Goal: Find specific page/section: Find specific page/section

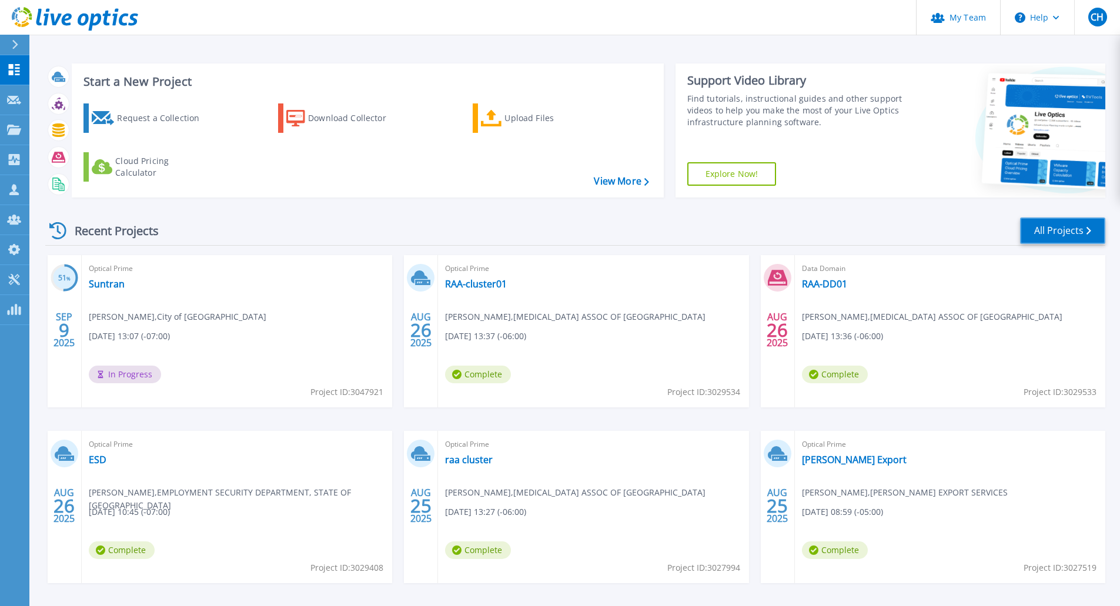
click at [1069, 230] on link "All Projects" at bounding box center [1062, 230] width 85 height 26
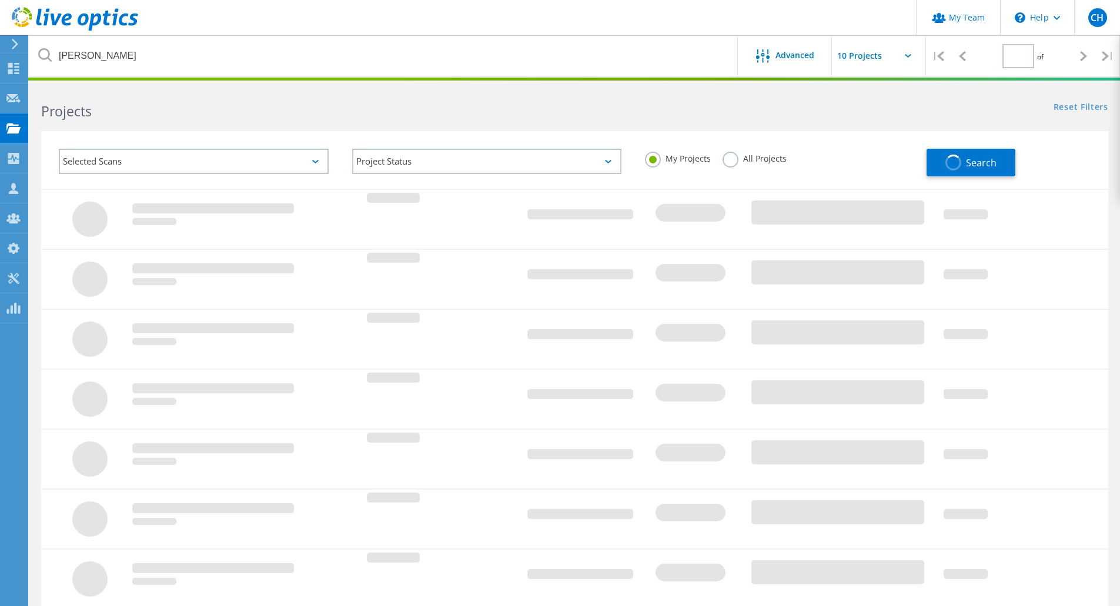
type input "1"
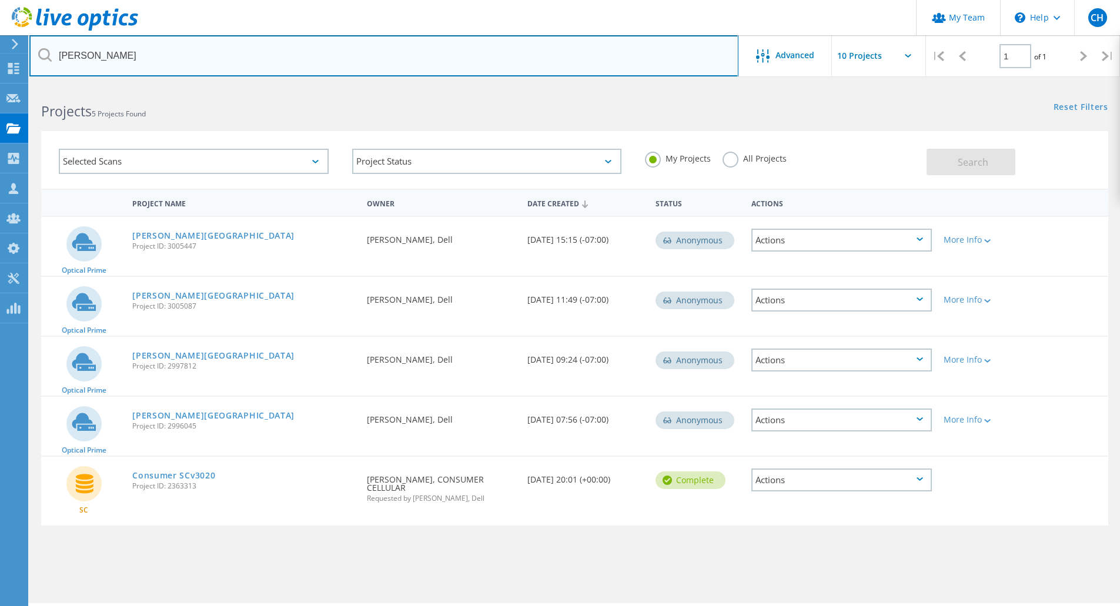
click at [135, 54] on input "[PERSON_NAME]" at bounding box center [383, 55] width 709 height 41
type input "c"
type input "phoenix"
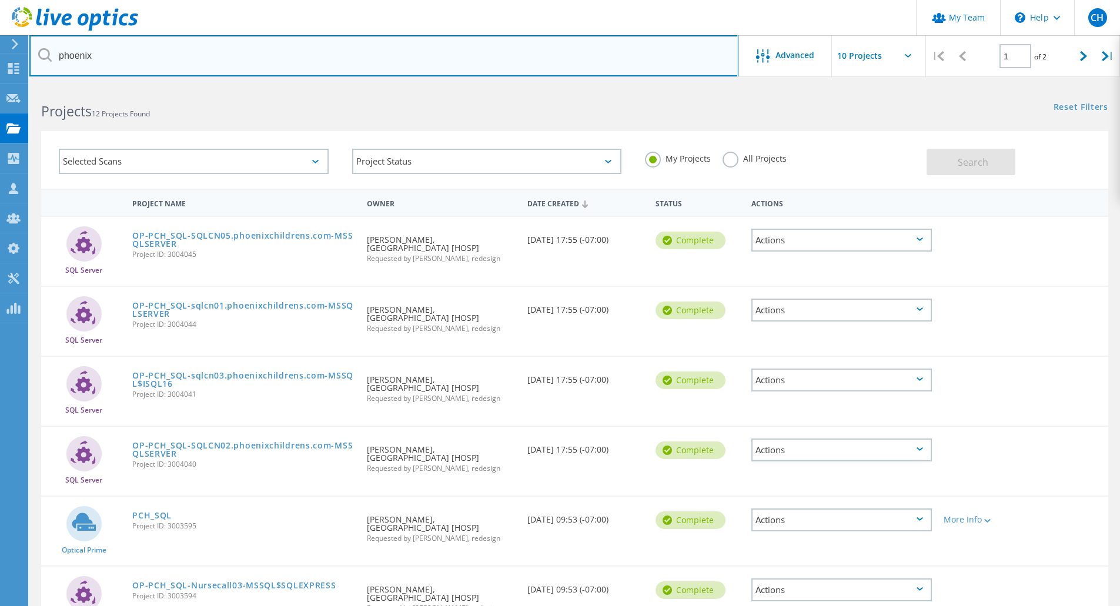
scroll to position [210, 0]
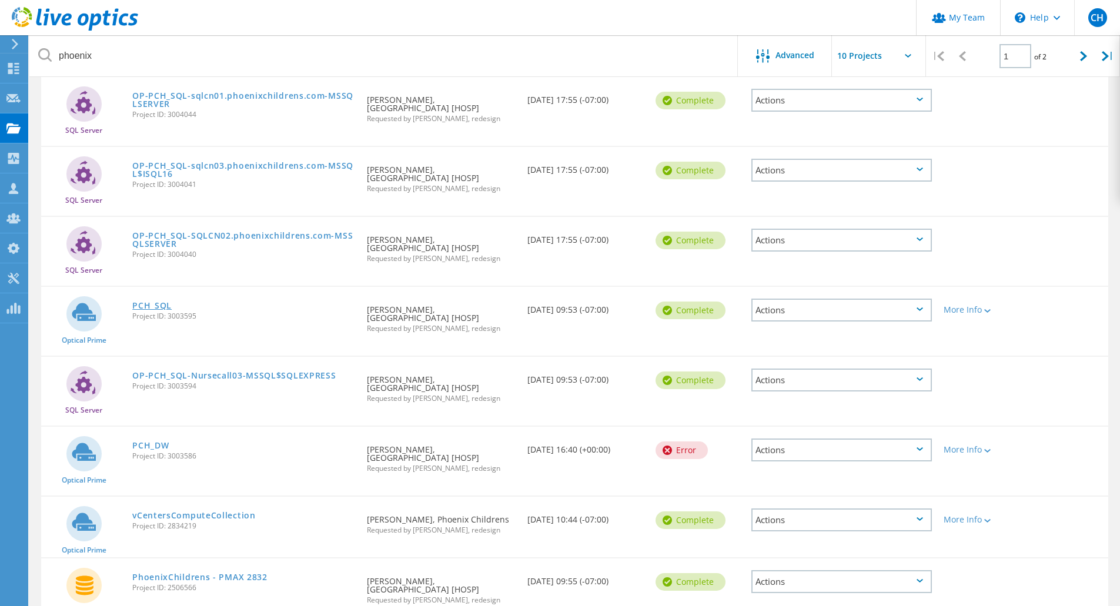
click at [157, 303] on link "PCH_SQL" at bounding box center [151, 306] width 39 height 8
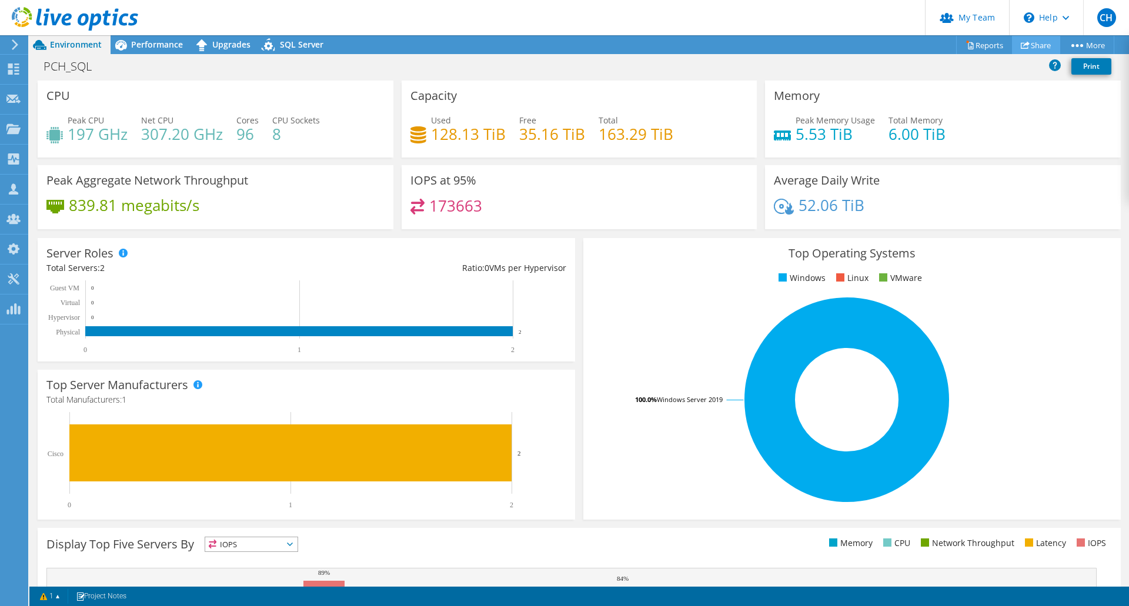
click at [1032, 44] on link "Share" at bounding box center [1036, 45] width 48 height 18
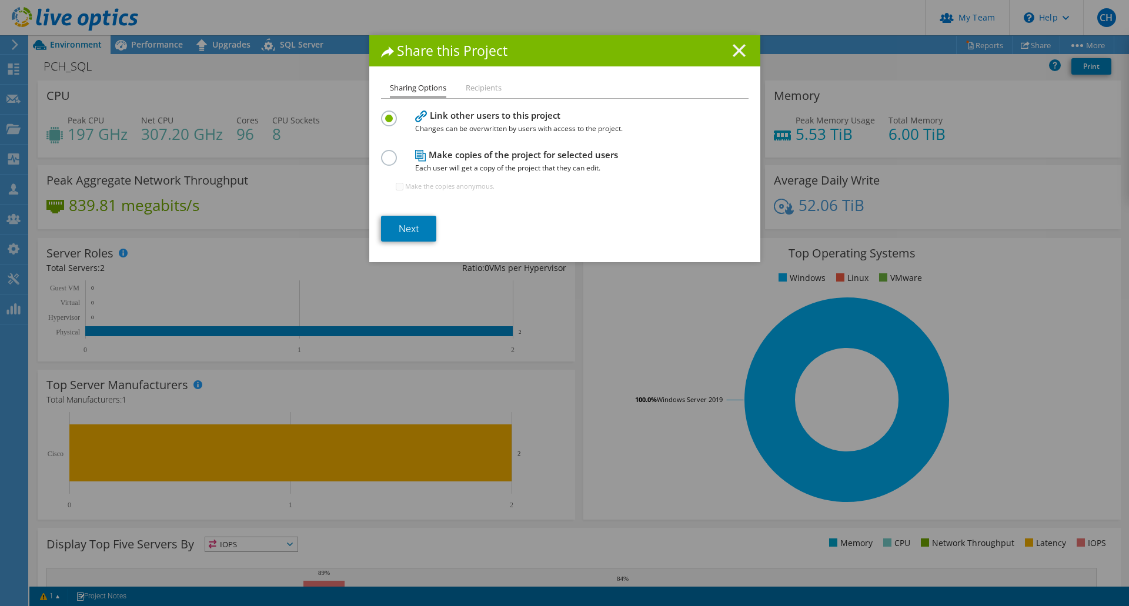
click at [735, 50] on line at bounding box center [739, 51] width 12 height 12
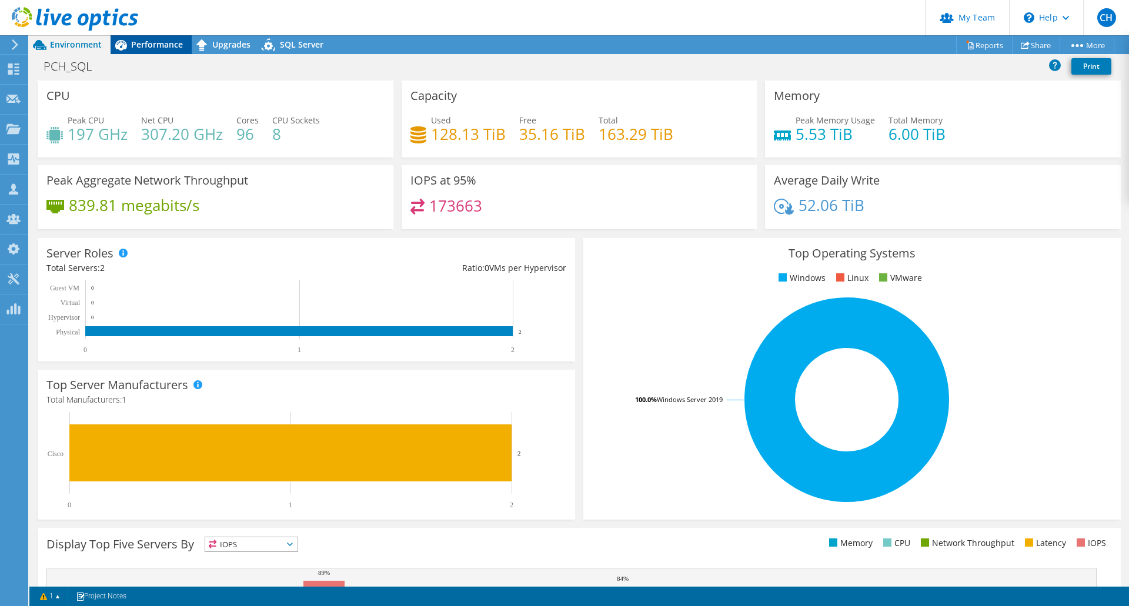
click at [169, 42] on span "Performance" at bounding box center [157, 44] width 52 height 11
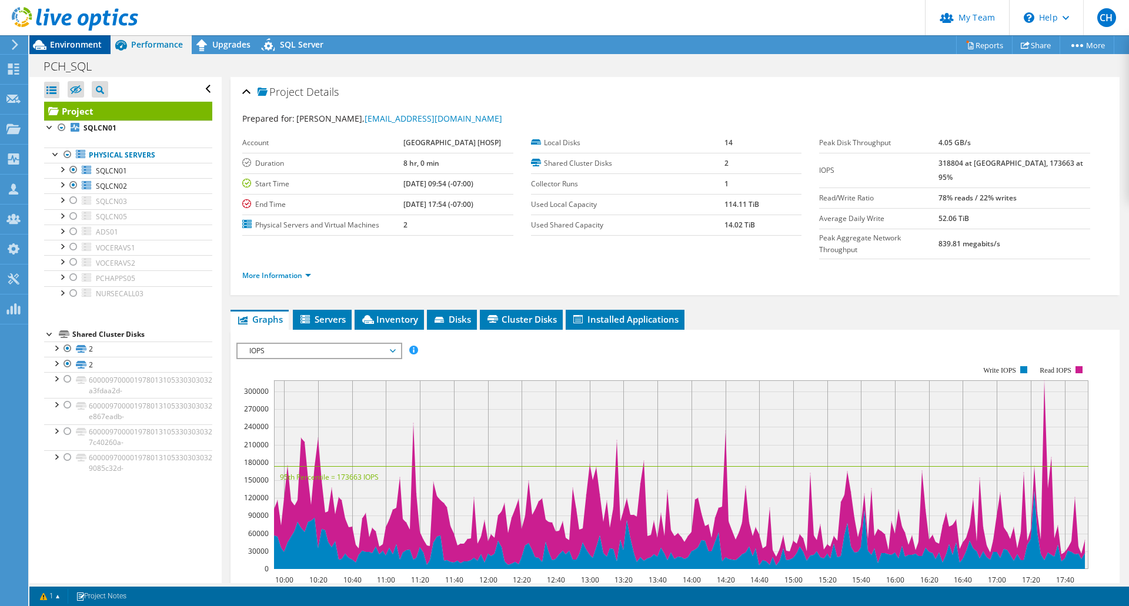
click at [77, 42] on span "Environment" at bounding box center [76, 44] width 52 height 11
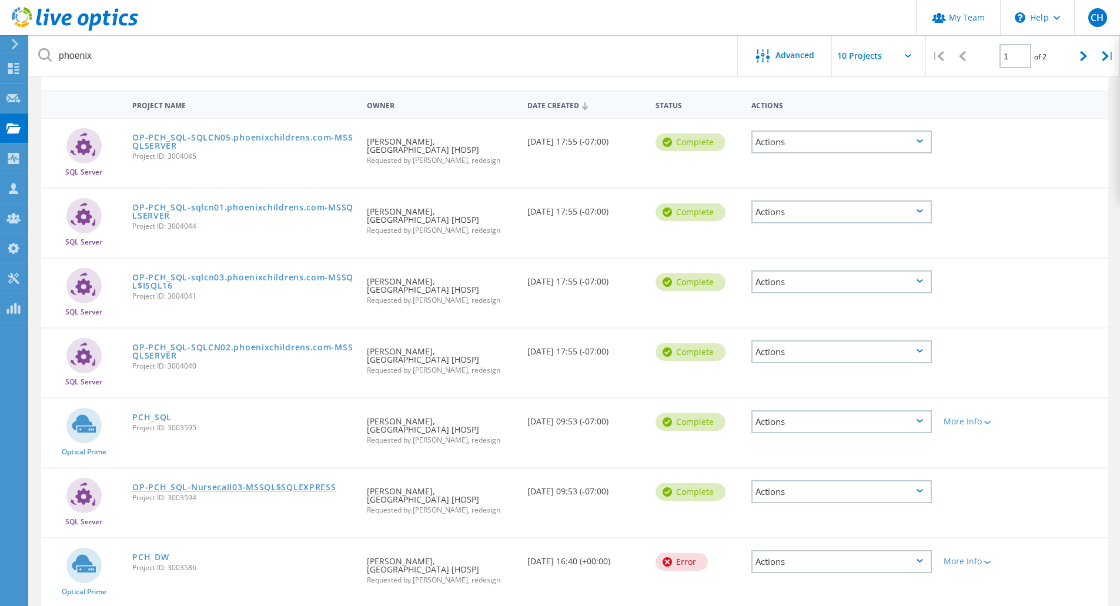
scroll to position [81, 0]
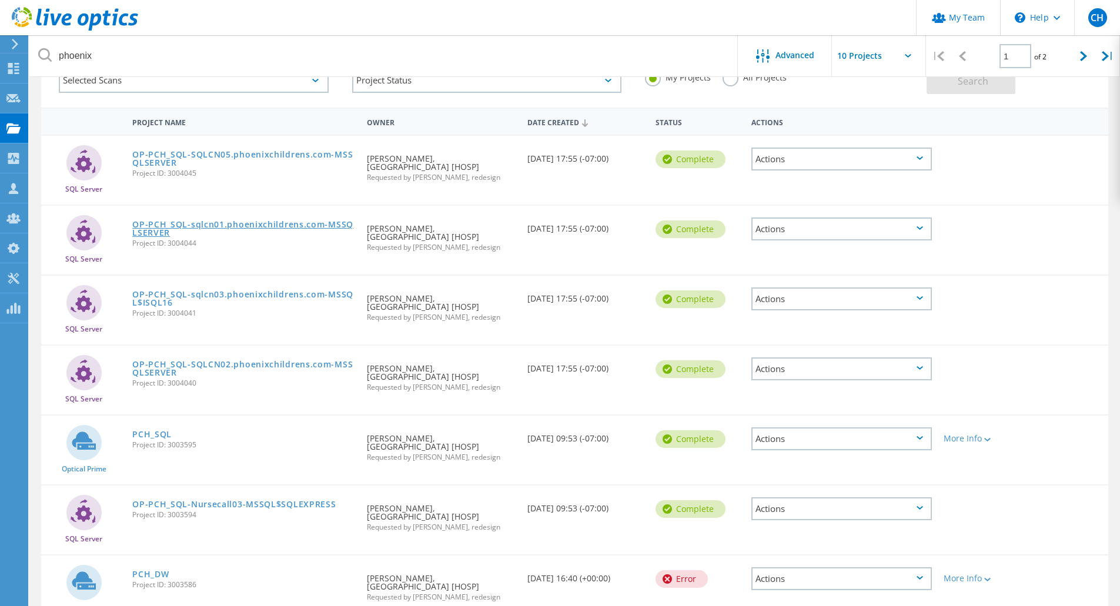
click at [249, 225] on link "OP-PCH_SQL-sqlcn01.phoenixchildrens.com-MSSQLSERVER" at bounding box center [243, 228] width 223 height 16
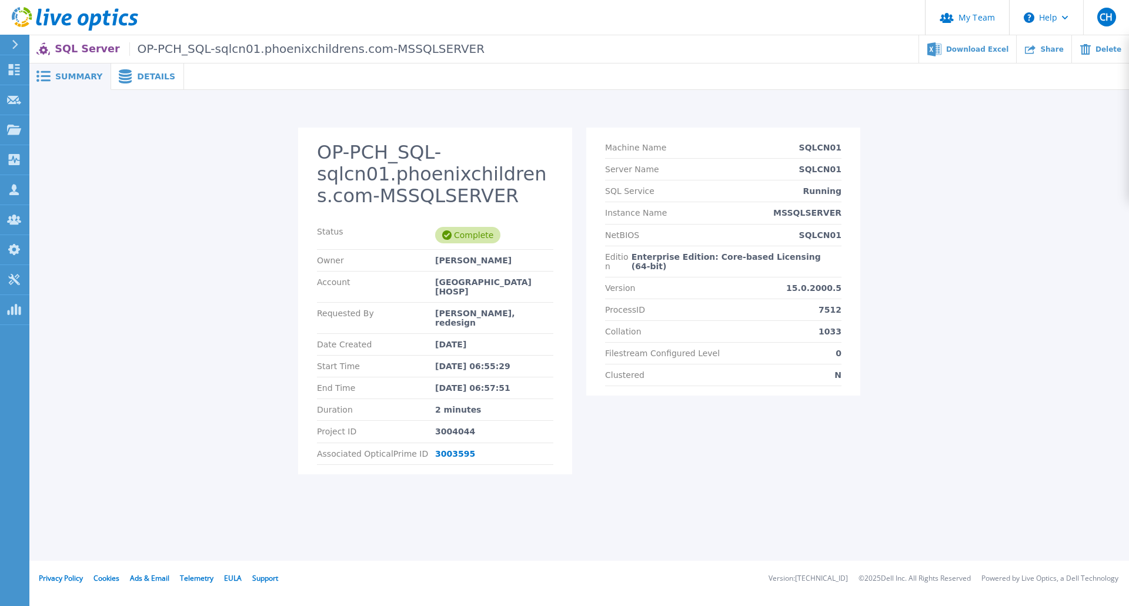
click at [148, 81] on span "Details" at bounding box center [156, 76] width 38 height 8
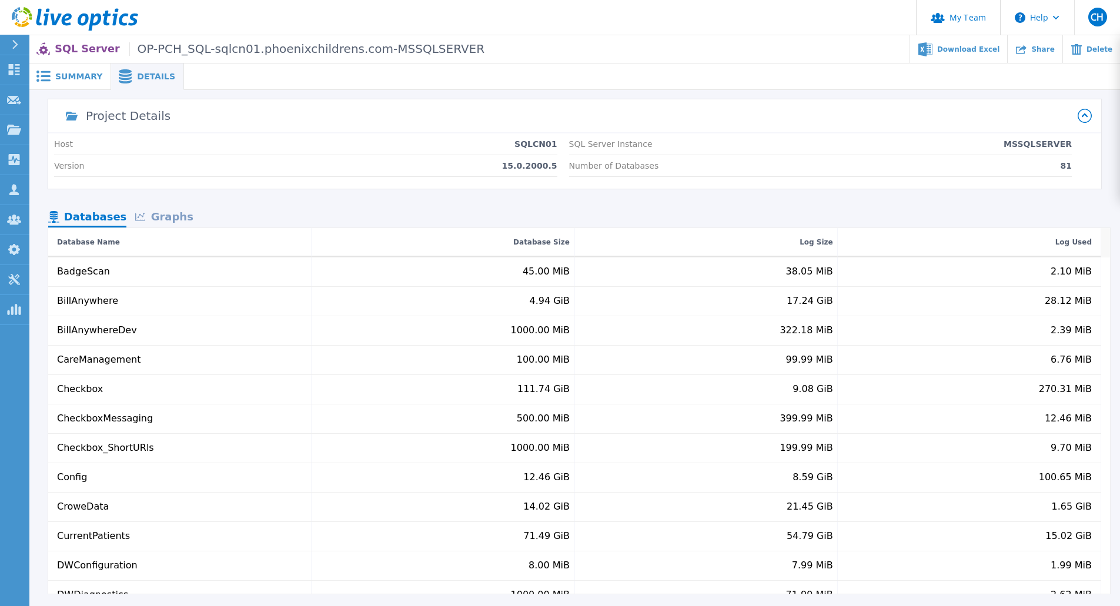
click at [75, 73] on span "Summary" at bounding box center [78, 76] width 47 height 8
